Goal: Transaction & Acquisition: Purchase product/service

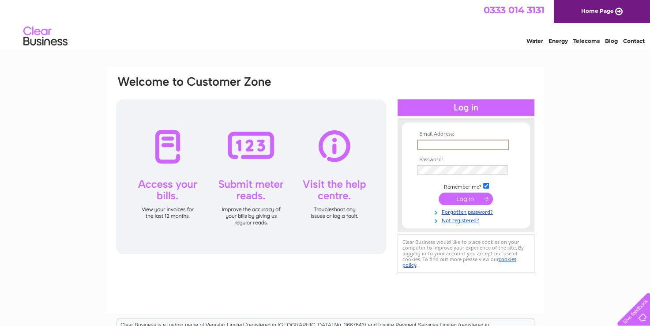
click at [433, 148] on input "text" at bounding box center [463, 144] width 92 height 11
type input "MILLIGANLAUREN@OUTLOOK.COM"
click at [418, 142] on input "MILLIGANLAUREN@OUTLOOK.COM" at bounding box center [463, 144] width 92 height 11
click at [418, 141] on input "MILLIGANLAUREN@OUTLOOK.COM" at bounding box center [463, 144] width 92 height 11
click at [480, 198] on input "submit" at bounding box center [466, 198] width 54 height 12
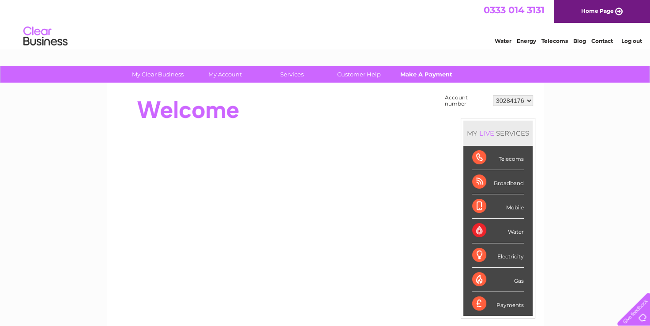
click at [413, 77] on link "Make A Payment" at bounding box center [426, 74] width 73 height 16
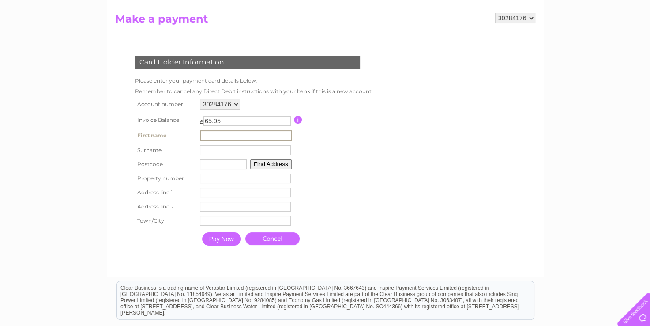
click at [211, 135] on input "text" at bounding box center [246, 135] width 92 height 11
type input "LAUREN"
type input "[PERSON_NAME]"
type input "DG7 3HN"
type input "Lenamhor"
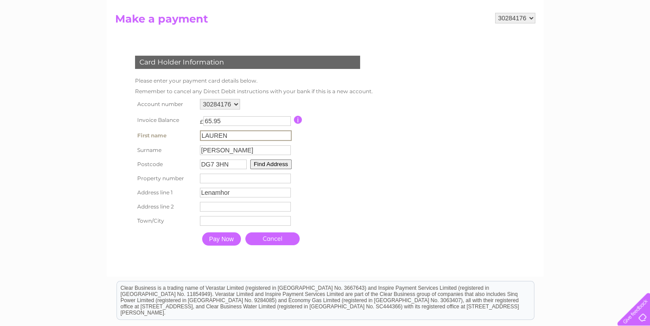
type input "[PERSON_NAME] [PERSON_NAME]"
type input "Castle [PERSON_NAME]"
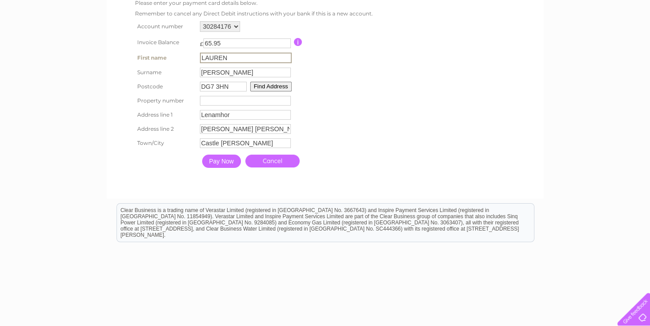
scroll to position [177, 0]
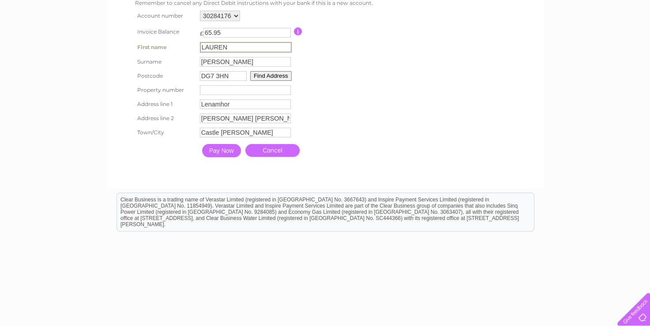
click at [221, 152] on input "Pay Now" at bounding box center [221, 150] width 39 height 13
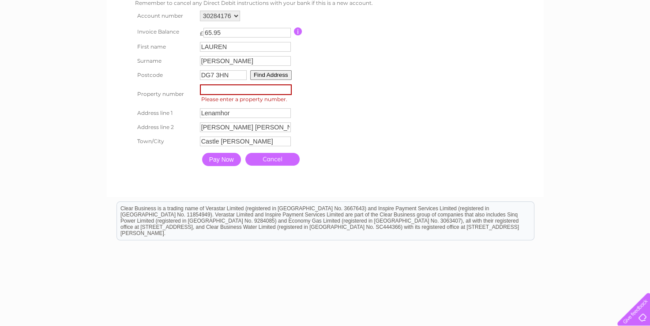
click at [228, 89] on input "number" at bounding box center [246, 89] width 92 height 11
click at [288, 87] on input "1" at bounding box center [246, 89] width 92 height 11
type input "0"
click at [286, 91] on input "0" at bounding box center [246, 89] width 92 height 11
click at [231, 160] on input "Pay Now" at bounding box center [221, 159] width 39 height 13
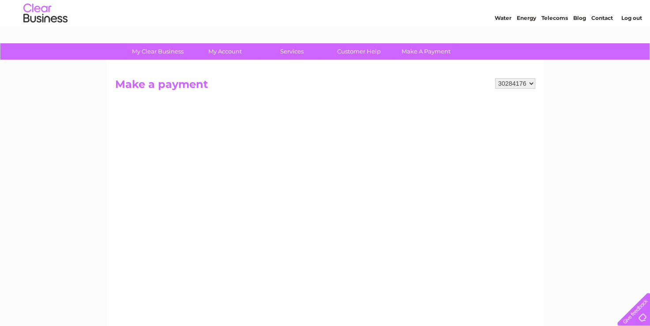
scroll to position [0, 0]
